Goal: Task Accomplishment & Management: Use online tool/utility

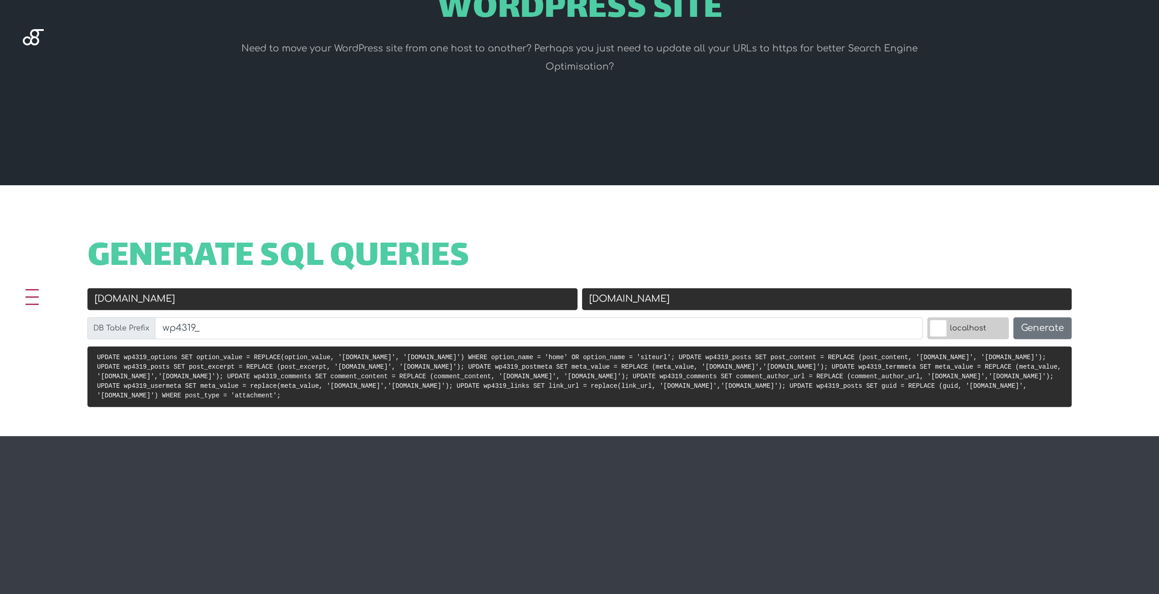
scroll to position [182, 0]
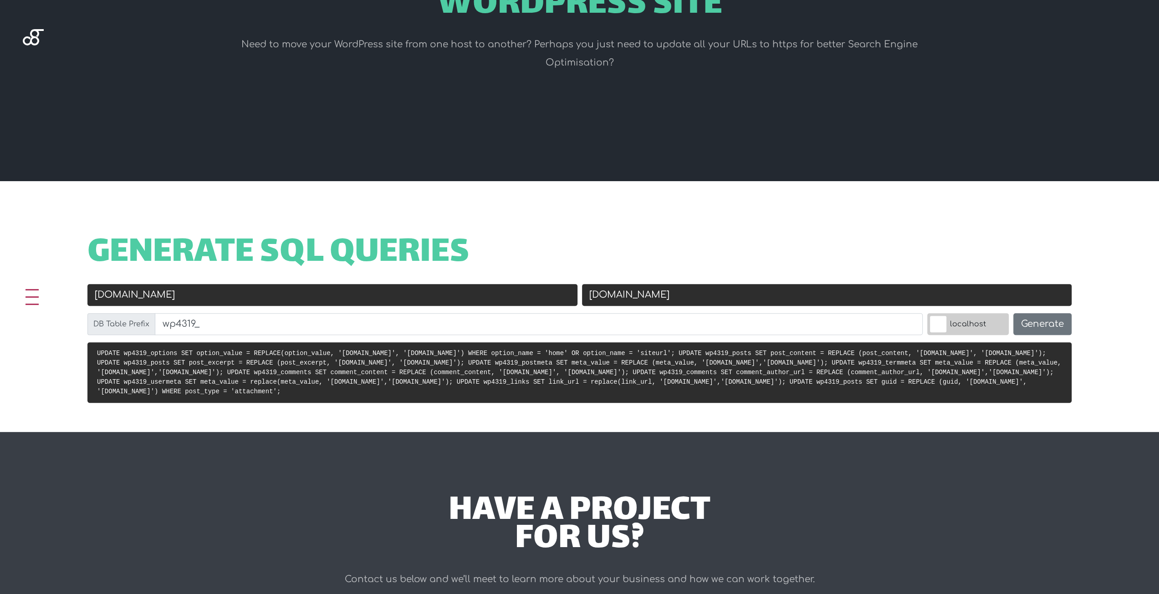
drag, startPoint x: 168, startPoint y: 293, endPoint x: 31, endPoint y: 288, distance: 136.3
click at [5, 292] on div "Generate SQL Queries Old URL [DOMAIN_NAME] New URL [DOMAIN_NAME] DB Table Prefi…" at bounding box center [579, 306] width 1159 height 251
type input "[DOMAIN_NAME]"
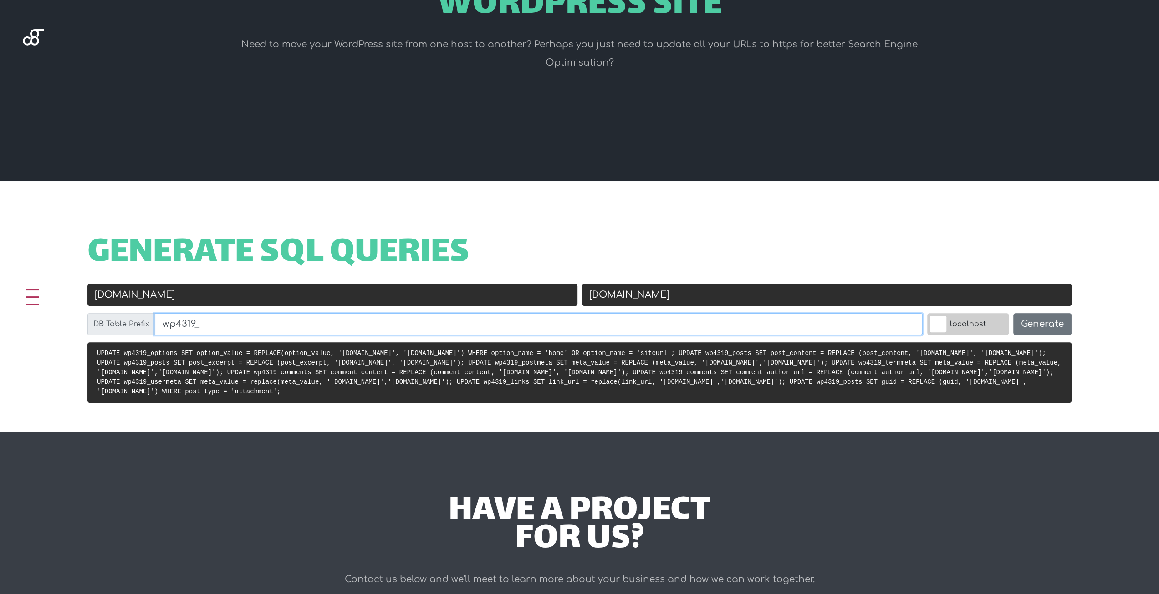
type input "[DOMAIN_NAME]"
click at [238, 331] on input "wp4319_" at bounding box center [539, 324] width 768 height 22
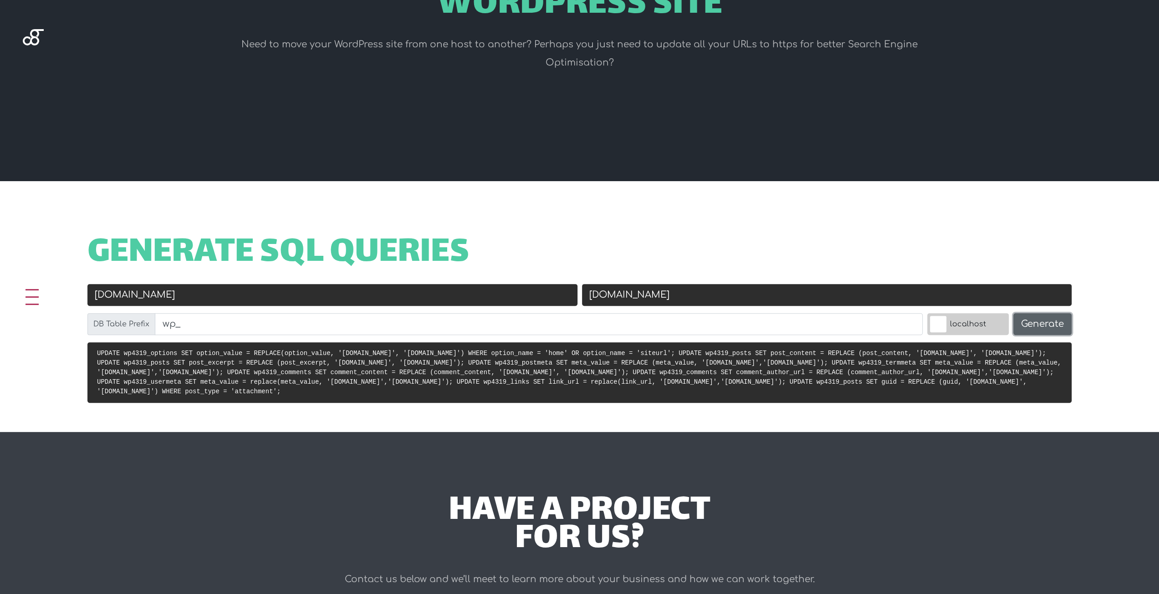
type input "wp_"
click at [1025, 322] on button "Generate" at bounding box center [1043, 324] width 58 height 22
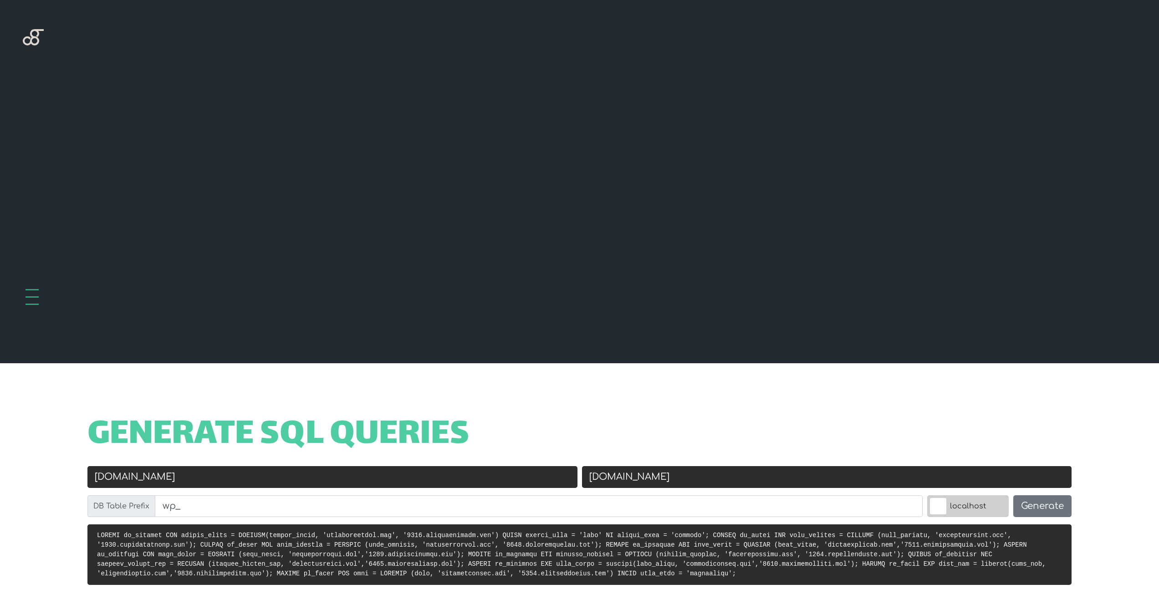
scroll to position [364, 0]
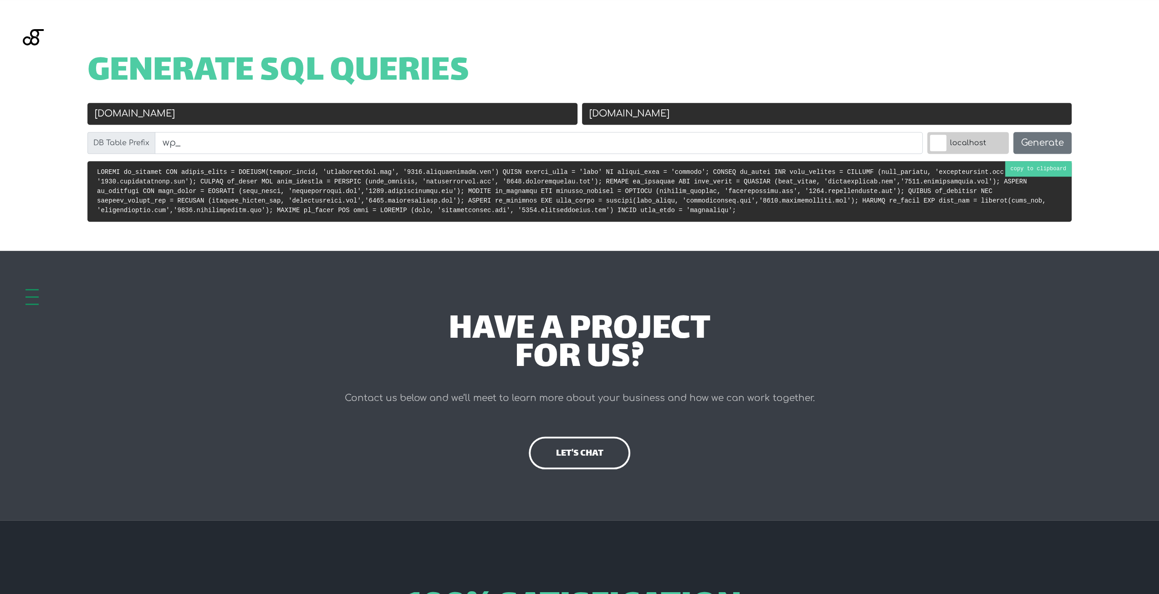
click at [955, 175] on code at bounding box center [571, 192] width 949 height 46
